Goal: Information Seeking & Learning: Learn about a topic

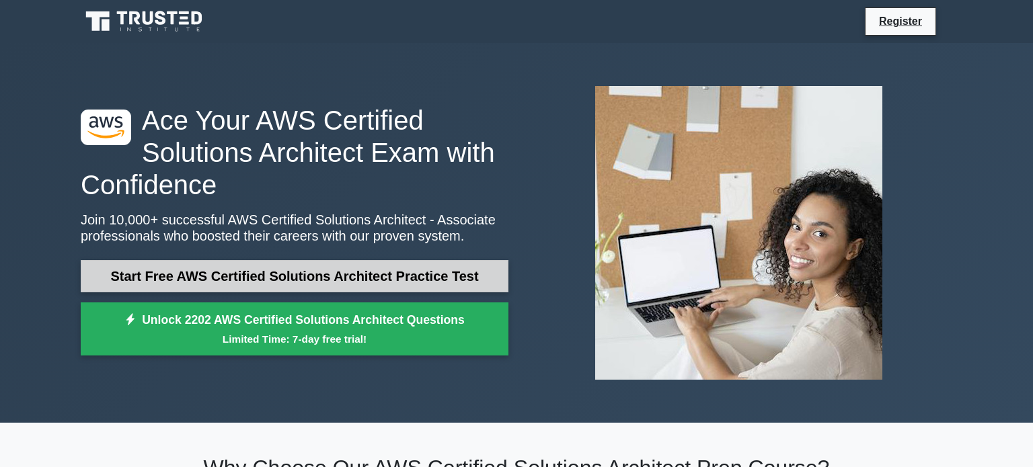
click at [282, 286] on link "Start Free AWS Certified Solutions Architect Practice Test" at bounding box center [295, 276] width 428 height 32
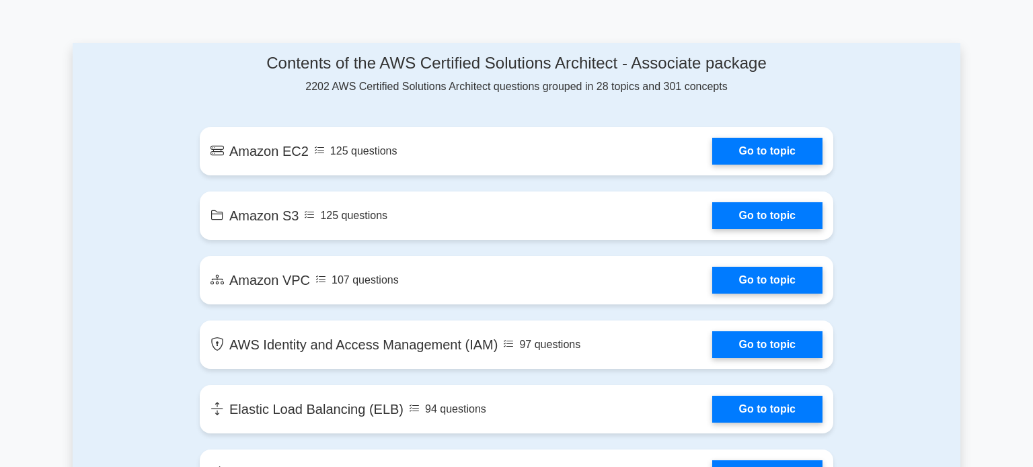
scroll to position [682, 0]
